Goal: Transaction & Acquisition: Purchase product/service

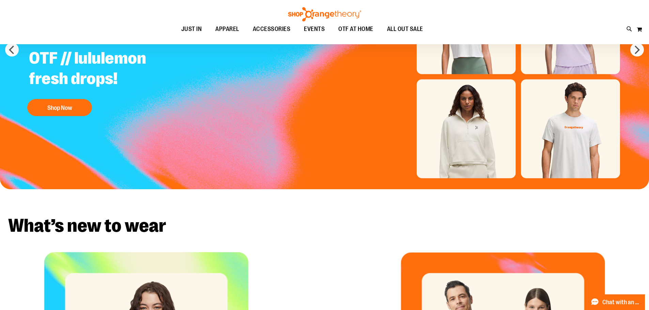
scroll to position [136, 0]
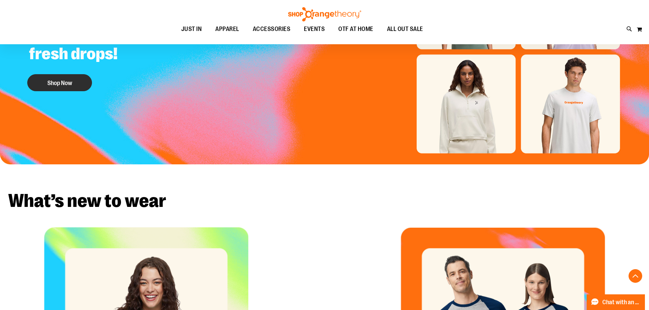
type input "**********"
click at [57, 74] on button "Shop Now" at bounding box center [59, 82] width 65 height 17
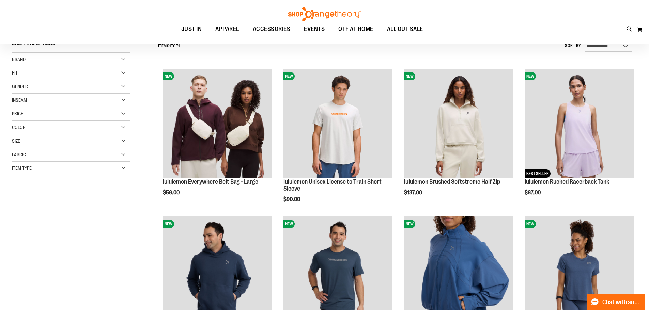
scroll to position [68, 0]
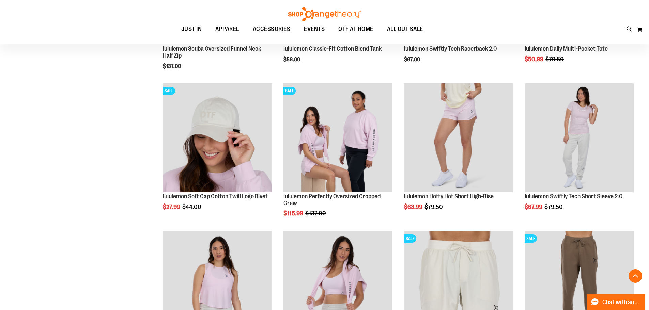
scroll to position [647, 0]
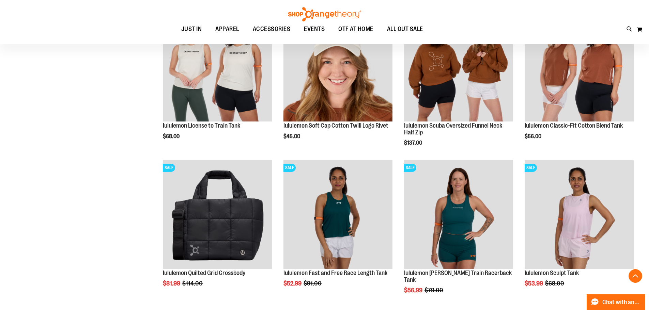
scroll to position [1192, 0]
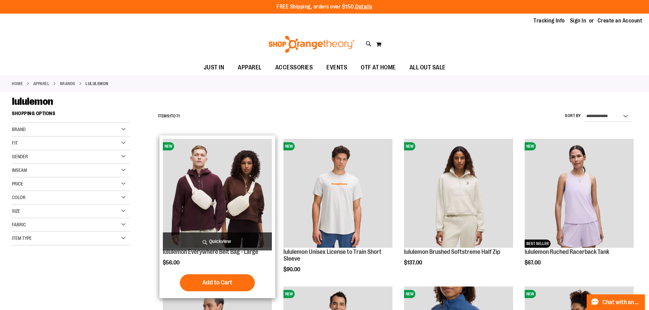
type input "**********"
click at [203, 196] on img "product" at bounding box center [217, 193] width 109 height 109
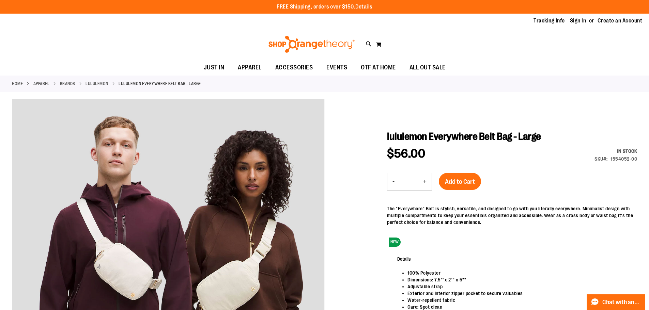
type input "**********"
drag, startPoint x: 636, startPoint y: 159, endPoint x: 611, endPoint y: 159, distance: 25.6
click at [611, 159] on div "1554052-00" at bounding box center [623, 159] width 27 height 7
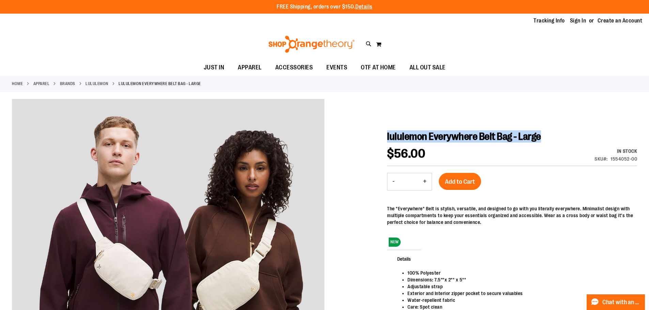
drag, startPoint x: 540, startPoint y: 137, endPoint x: 387, endPoint y: 134, distance: 152.3
click at [387, 134] on span "lululemon Everywhere Belt Bag - Large" at bounding box center [464, 137] width 154 height 12
copy span "lululemon Everywhere Belt Bag - Large"
click at [96, 84] on link "lululemon" at bounding box center [97, 84] width 23 height 6
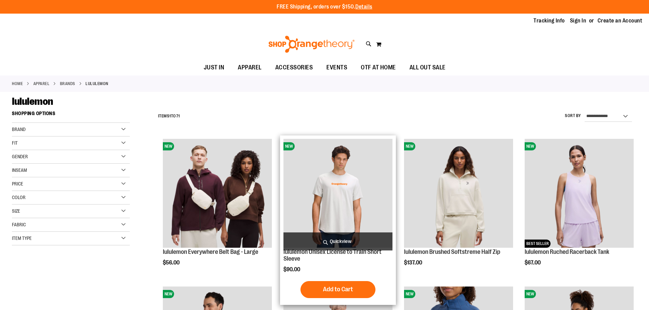
type input "**********"
click at [343, 188] on img "product" at bounding box center [337, 193] width 109 height 109
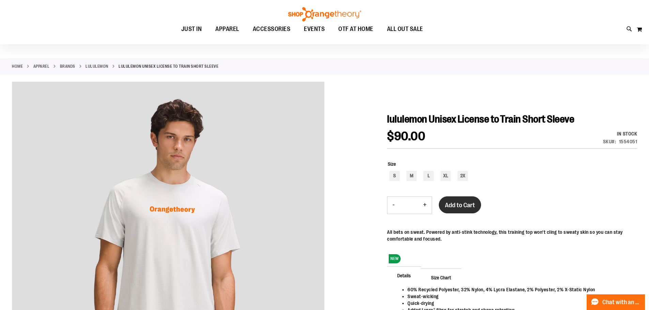
scroll to position [34, 0]
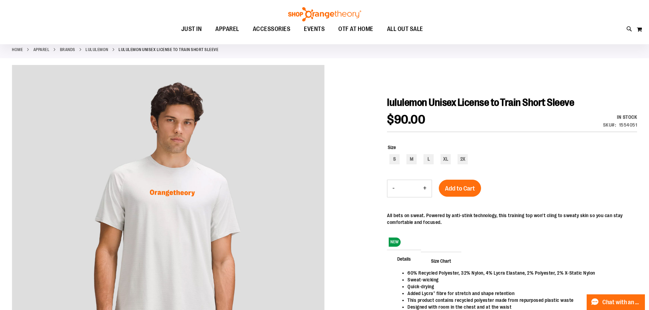
type input "**********"
click at [628, 125] on div "1554051" at bounding box center [628, 125] width 18 height 7
copy div "1554051"
click at [503, 125] on div "$90.00 In stock Only %1 left SKU 1554051" at bounding box center [512, 123] width 250 height 18
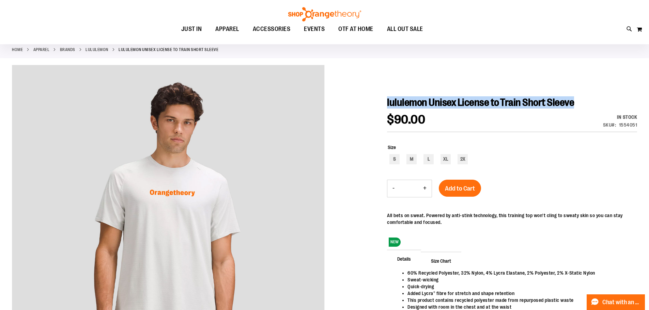
drag, startPoint x: 574, startPoint y: 103, endPoint x: 388, endPoint y: 106, distance: 186.0
click at [388, 106] on h1 "lululemon Unisex License to Train Short Sleeve" at bounding box center [512, 102] width 250 height 12
copy span "lululemon Unisex License to Train Short Sleeve"
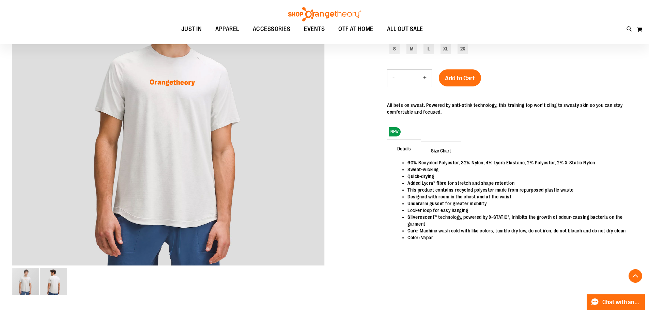
scroll to position [0, 0]
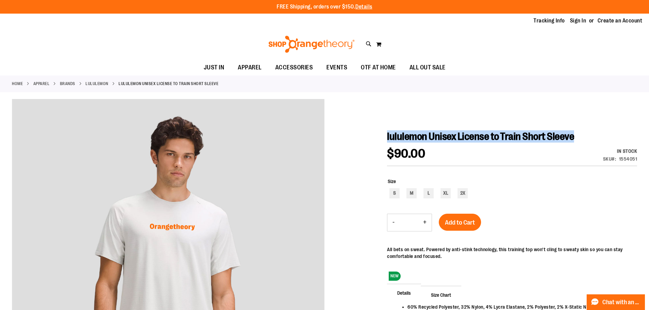
click at [96, 85] on link "lululemon" at bounding box center [97, 84] width 23 height 6
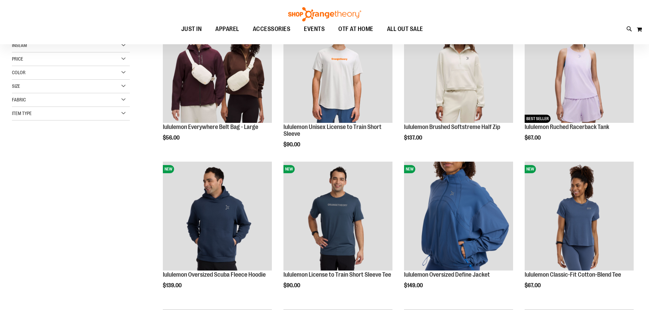
scroll to position [136, 0]
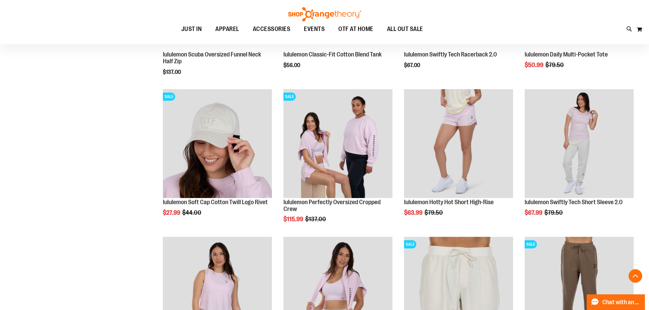
scroll to position [647, 0]
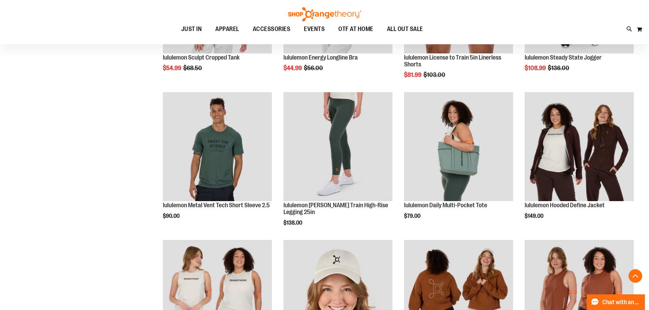
scroll to position [953, 0]
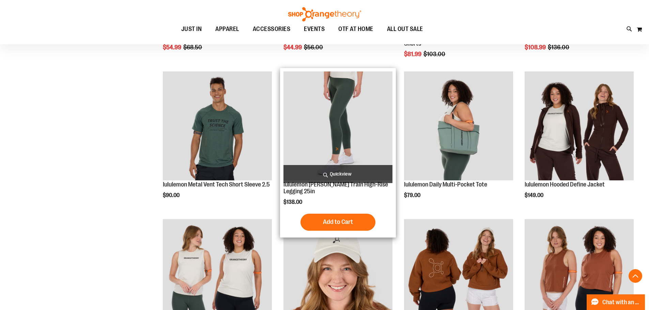
type input "**********"
click at [332, 112] on img "product" at bounding box center [337, 126] width 109 height 109
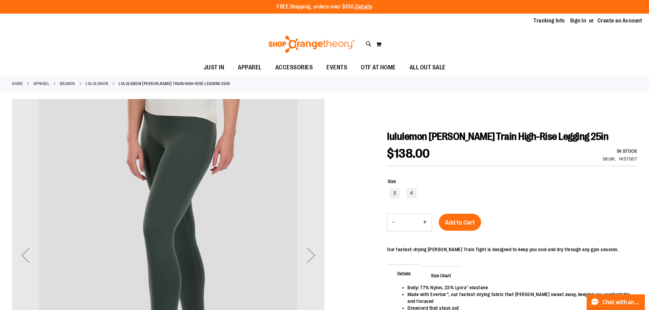
type input "**********"
click at [628, 159] on div "1457007" at bounding box center [628, 159] width 19 height 7
copy div "1457007"
click at [628, 161] on div "1457007" at bounding box center [628, 159] width 19 height 7
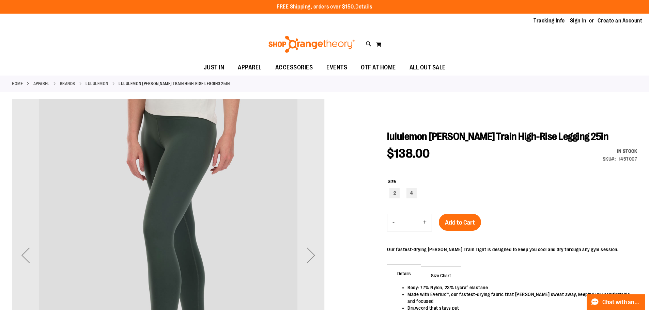
click at [628, 159] on div "1457007" at bounding box center [628, 159] width 19 height 7
copy div "1457007"
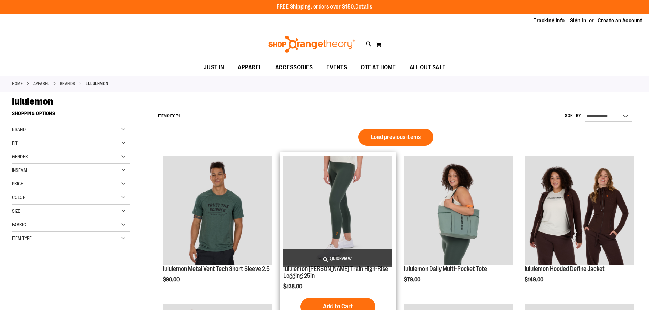
type input "**********"
click at [335, 186] on img "product" at bounding box center [337, 210] width 109 height 109
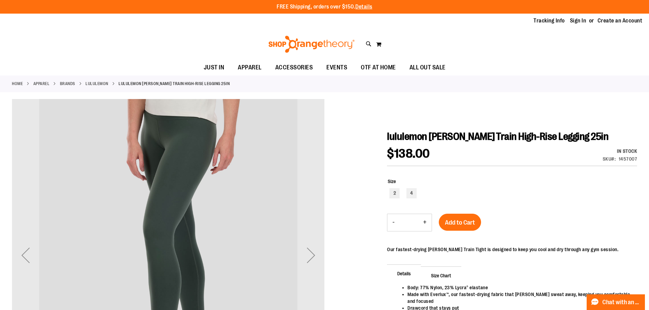
type input "**********"
click at [582, 137] on h1 "lululemon [PERSON_NAME] Train High-Rise Legging 25in" at bounding box center [512, 136] width 250 height 12
click at [576, 135] on h1 "lululemon [PERSON_NAME] Train High-Rise Legging 25in" at bounding box center [512, 136] width 250 height 12
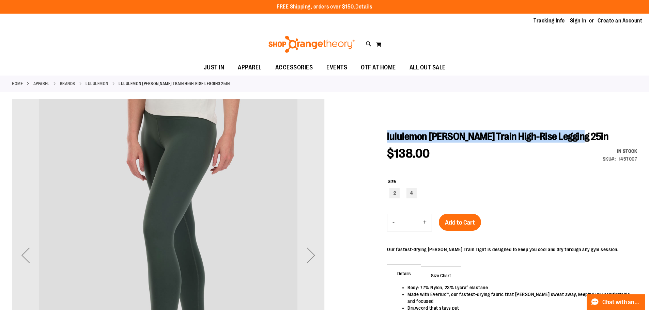
drag, startPoint x: 574, startPoint y: 135, endPoint x: 387, endPoint y: 135, distance: 186.7
click at [387, 135] on span "lululemon [PERSON_NAME] Train High-Rise Legging 25in" at bounding box center [497, 137] width 221 height 12
copy span "lululemon [PERSON_NAME] Train High-Rise Legging 25in"
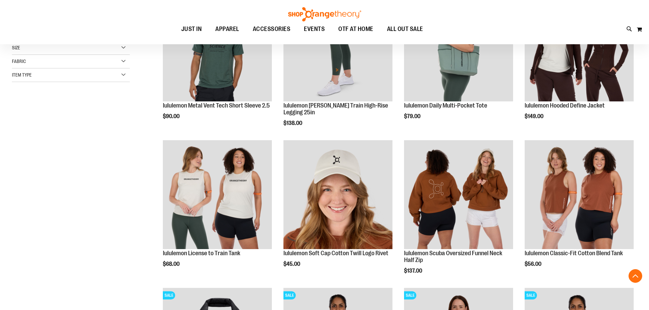
scroll to position [102, 0]
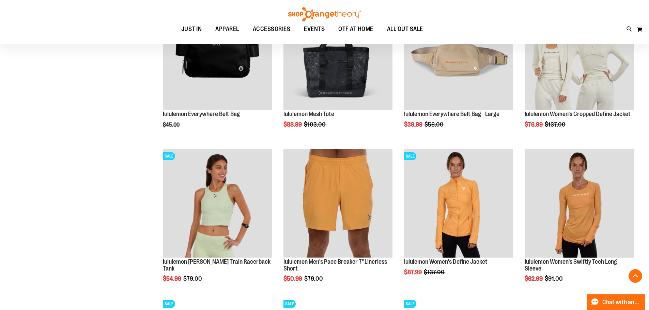
scroll to position [579, 0]
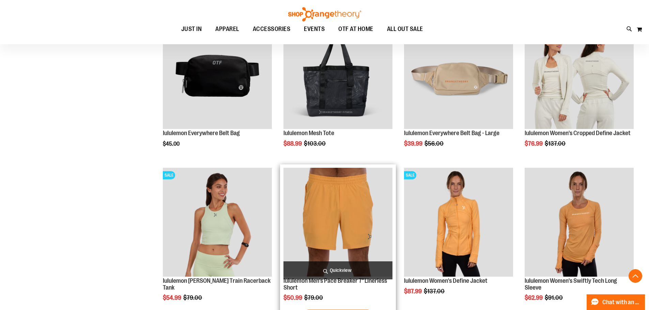
type input "**********"
click at [349, 203] on img "product" at bounding box center [337, 222] width 109 height 109
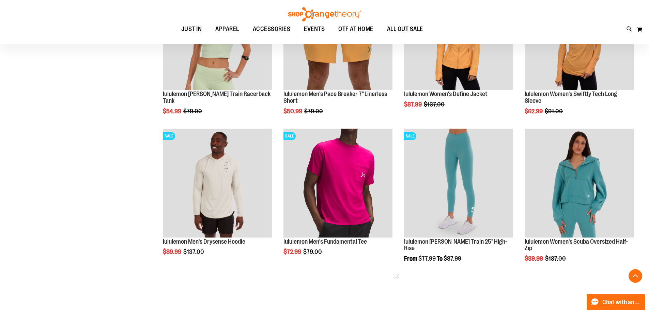
scroll to position [340, 0]
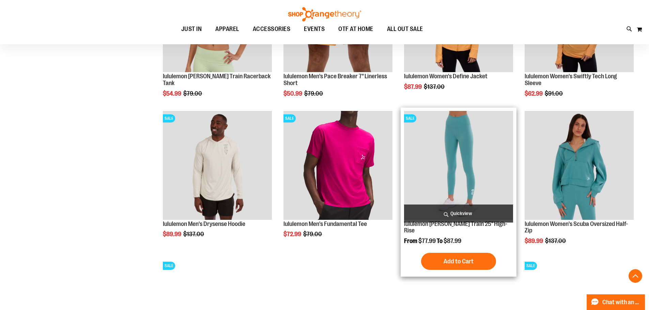
type input "**********"
click at [461, 154] on img "product" at bounding box center [458, 165] width 109 height 109
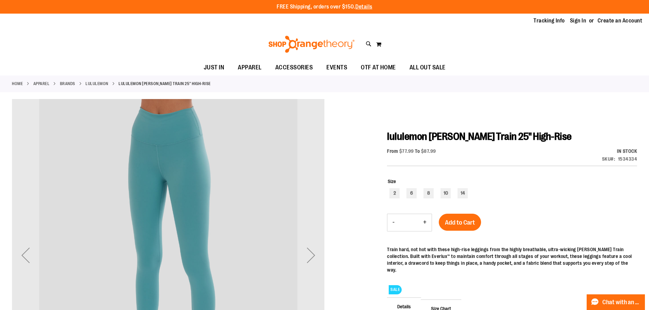
type input "**********"
click at [630, 158] on div "1534334" at bounding box center [627, 159] width 19 height 7
copy div "1534334"
drag, startPoint x: 536, startPoint y: 136, endPoint x: 405, endPoint y: 138, distance: 131.2
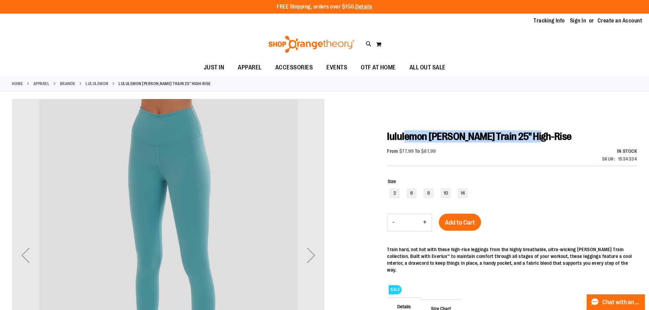
click at [405, 138] on span "lululemon [PERSON_NAME] Train 25" High-Rise" at bounding box center [479, 137] width 185 height 12
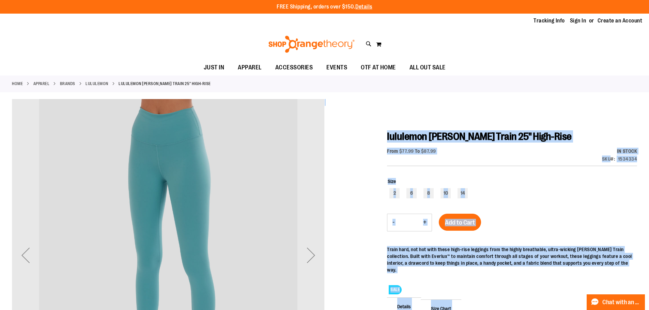
drag, startPoint x: 387, startPoint y: 136, endPoint x: 444, endPoint y: 142, distance: 57.2
click at [459, 144] on div "lululemon [PERSON_NAME] Train 25" High-Rise From $77.99 To $87.99 In stock Only…" at bounding box center [512, 271] width 250 height 283
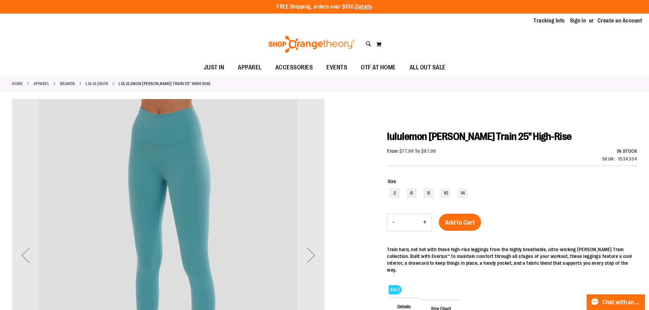
click at [386, 135] on div at bounding box center [324, 274] width 625 height 350
click at [463, 150] on div "From $77.99 To $87.99 In stock Only %1 left SKU 1534334" at bounding box center [512, 157] width 250 height 18
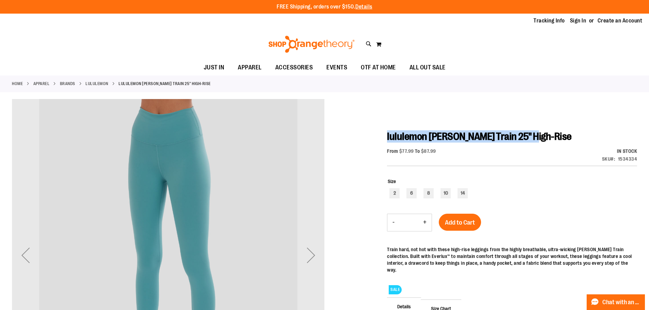
drag, startPoint x: 534, startPoint y: 135, endPoint x: 388, endPoint y: 137, distance: 145.8
click at [388, 137] on span "lululemon [PERSON_NAME] Train 25" High-Rise" at bounding box center [479, 137] width 185 height 12
copy span "lululemon Wunder Train 25" High-Ris"
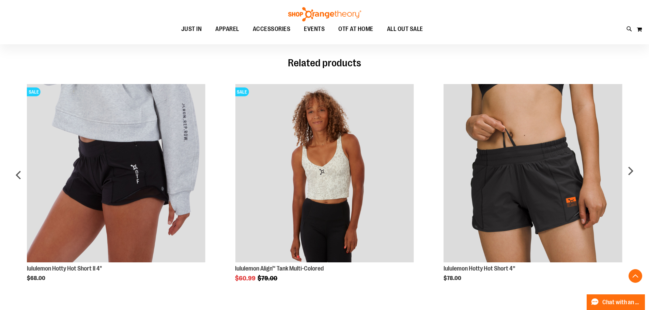
scroll to position [408, 0]
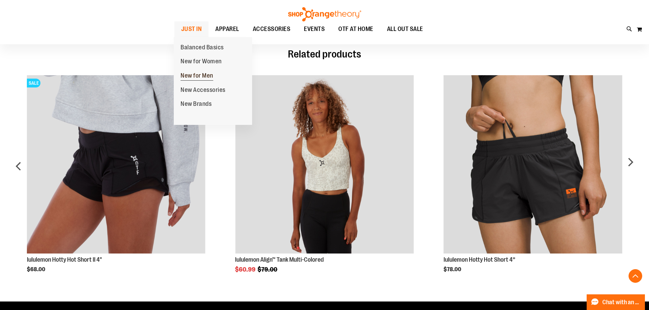
click at [198, 75] on span "New for Men" at bounding box center [197, 76] width 33 height 9
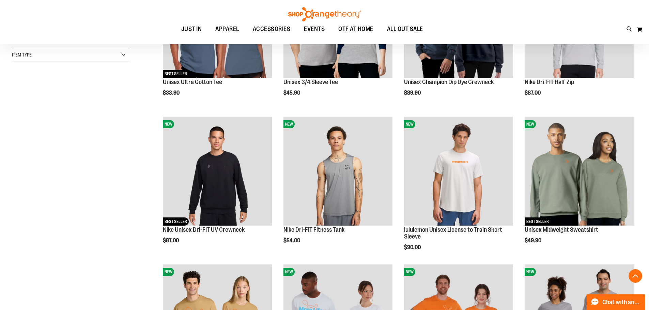
scroll to position [170, 0]
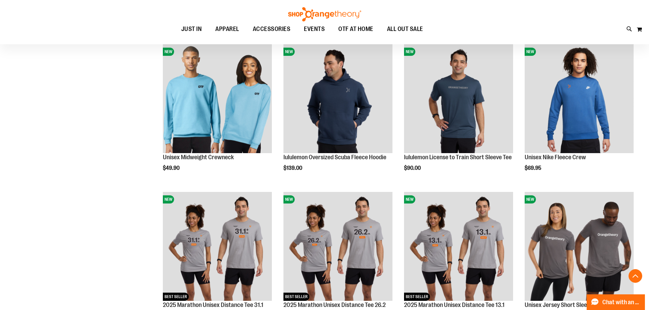
scroll to position [545, 0]
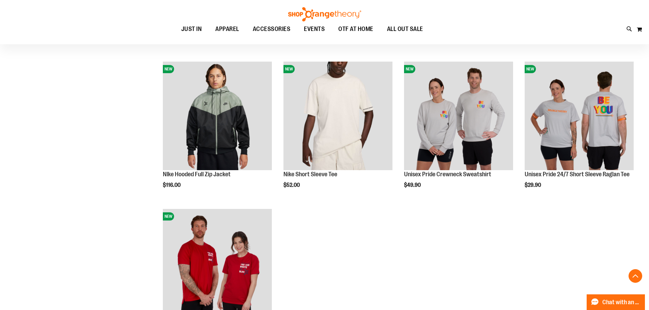
scroll to position [919, 0]
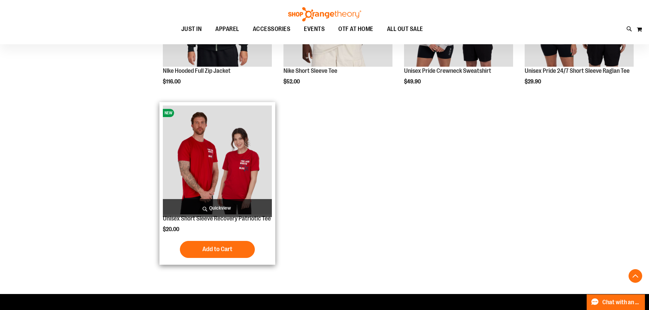
type input "**********"
click at [228, 160] on img "product" at bounding box center [217, 160] width 109 height 109
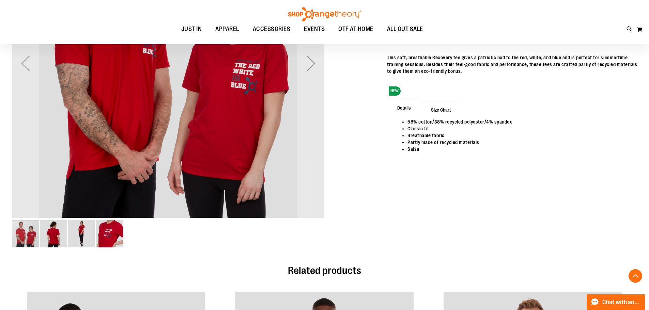
scroll to position [170, 0]
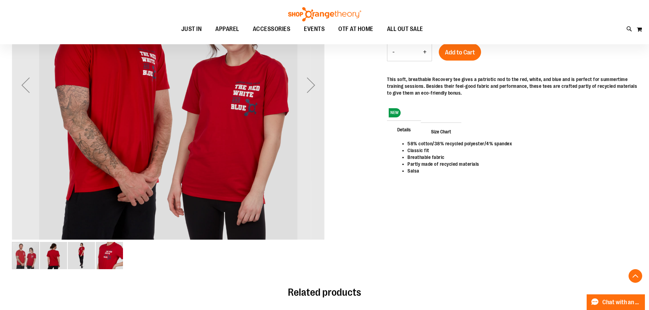
type input "**********"
click at [111, 254] on img "image 4 of 4" at bounding box center [109, 255] width 27 height 27
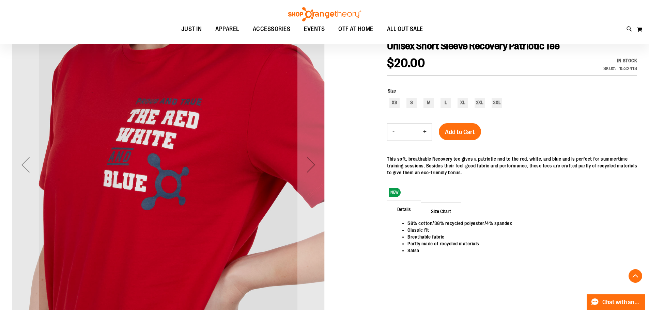
scroll to position [68, 0]
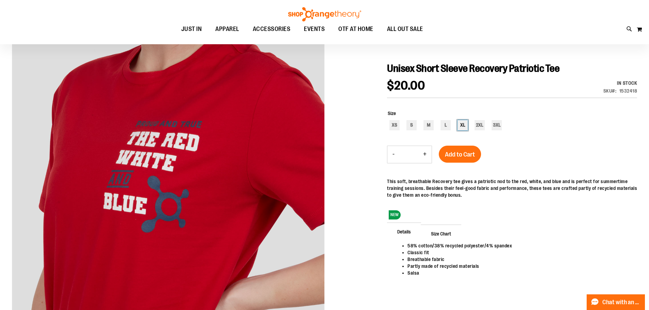
click at [463, 126] on div "XL" at bounding box center [462, 125] width 10 height 10
type input "***"
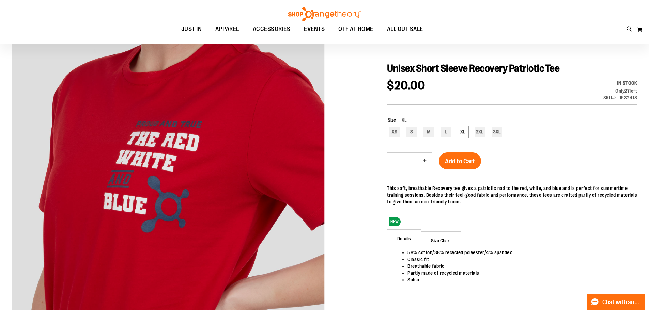
click at [624, 99] on div "1532418" at bounding box center [628, 97] width 18 height 7
copy div "1532418"
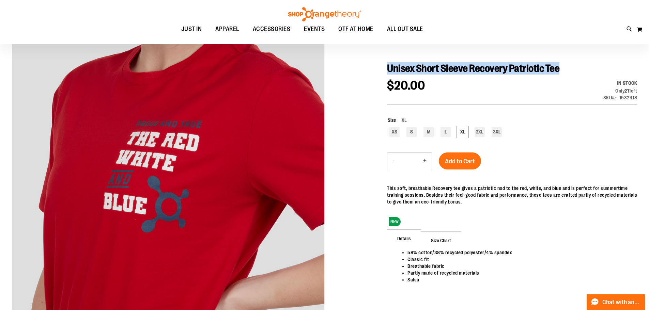
drag, startPoint x: 387, startPoint y: 67, endPoint x: 558, endPoint y: 68, distance: 171.3
click at [558, 68] on span "Unisex Short Sleeve Recovery Patriotic Tee" at bounding box center [473, 69] width 172 height 12
copy span "Unisex Short Sleeve Recovery Patriotic Tee"
